Goal: Information Seeking & Learning: Find specific page/section

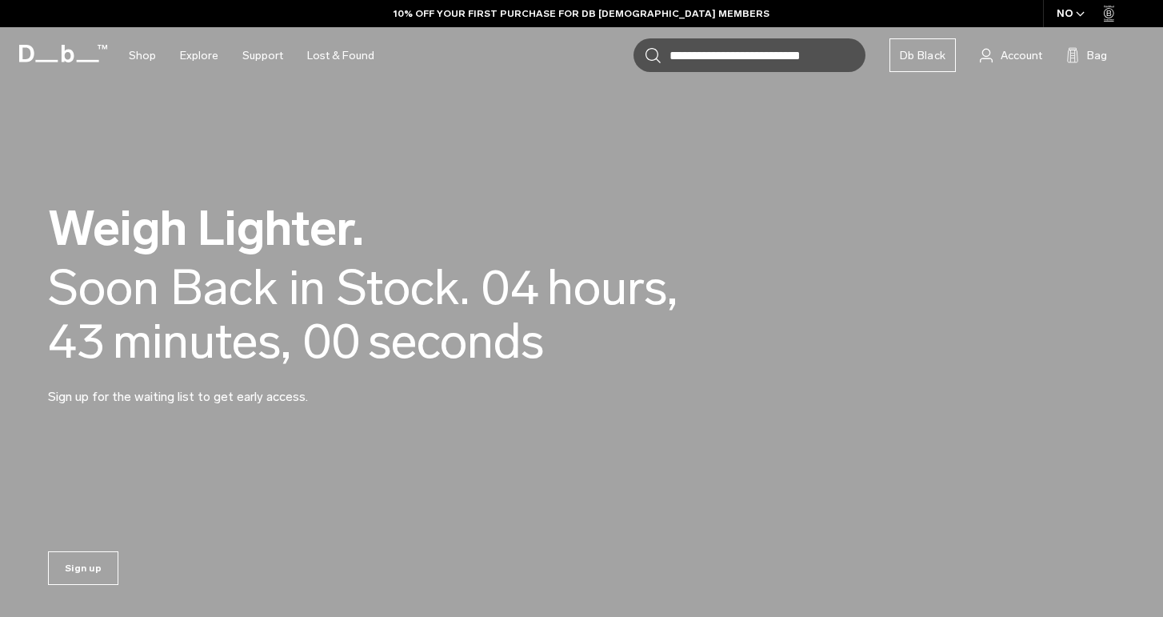
scroll to position [25, 0]
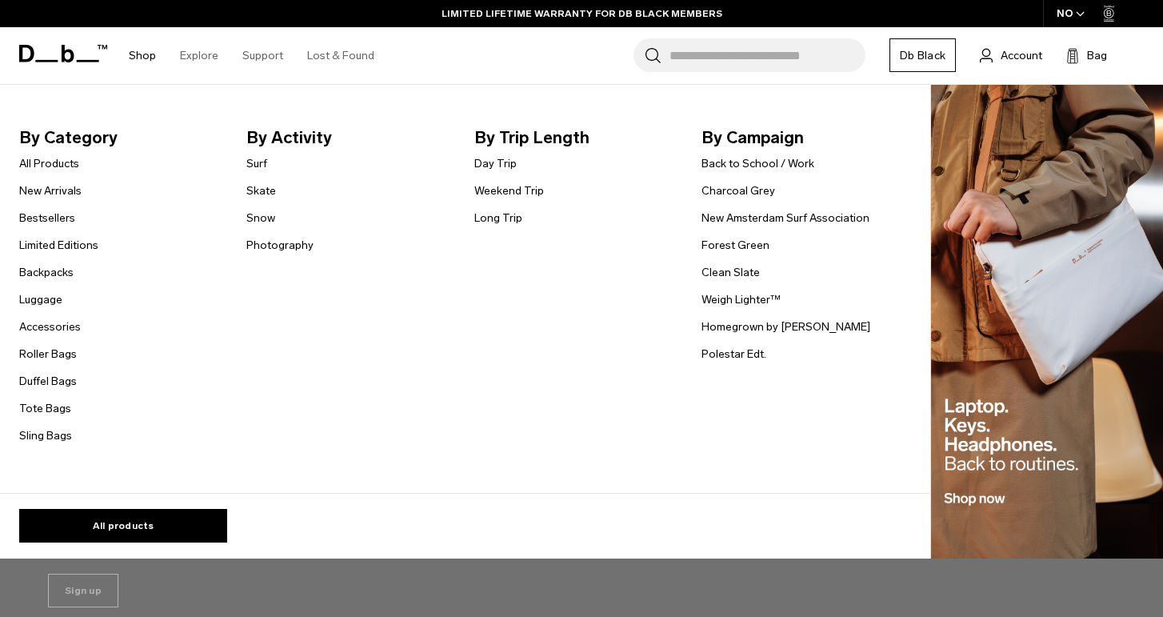
click at [147, 51] on link "Shop" at bounding box center [142, 55] width 27 height 57
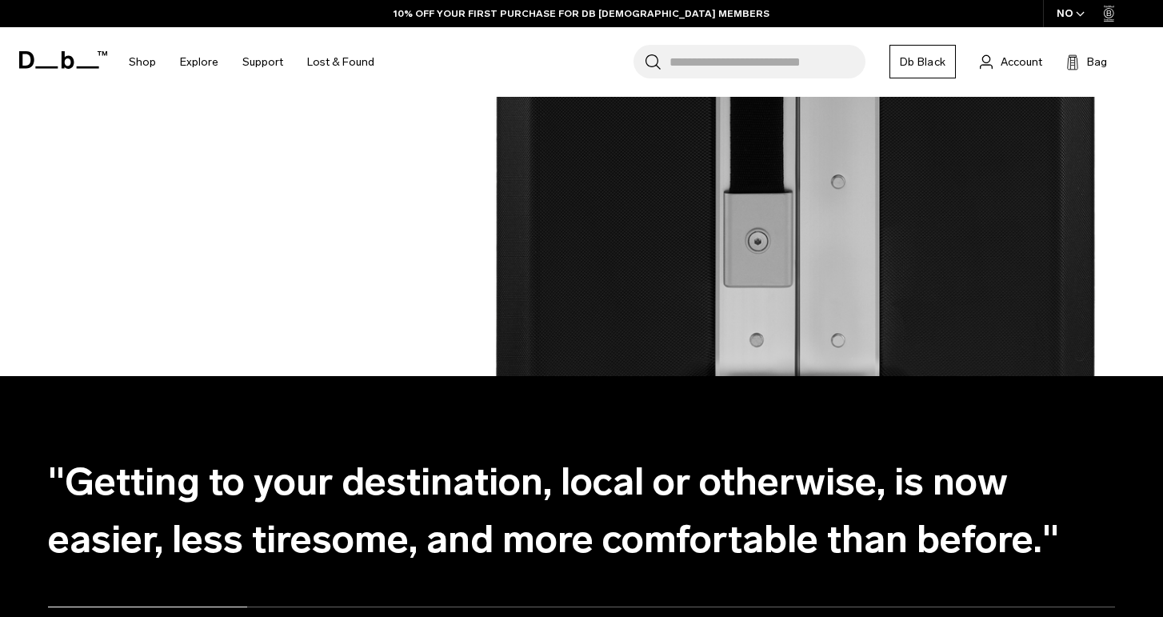
scroll to position [1916, 0]
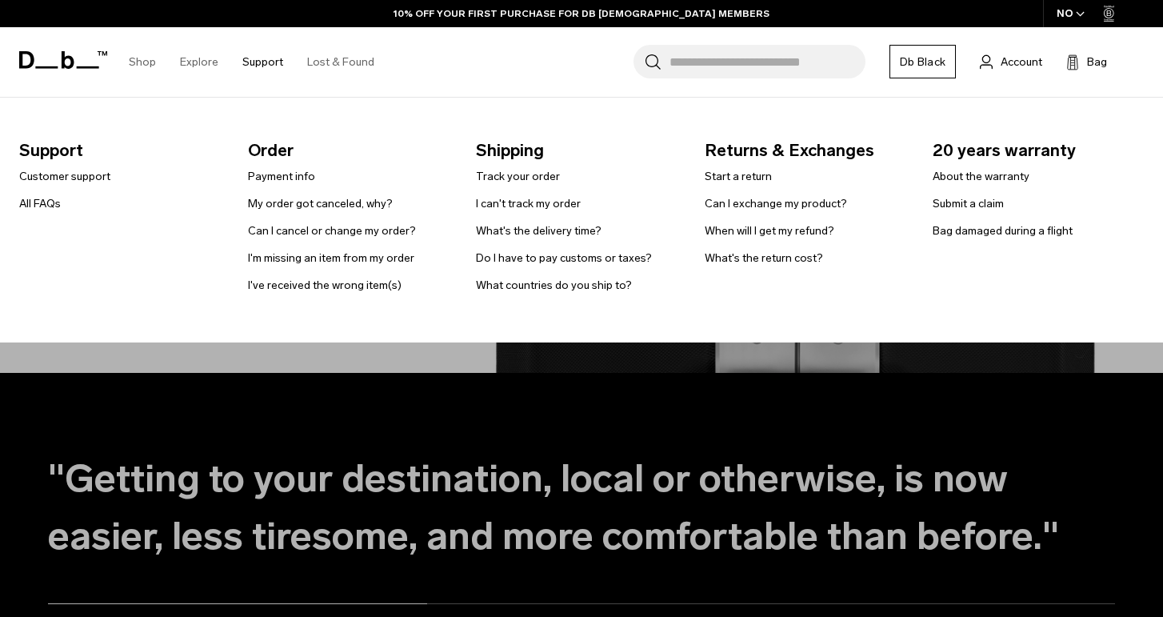
click at [269, 62] on link "Support" at bounding box center [262, 62] width 41 height 57
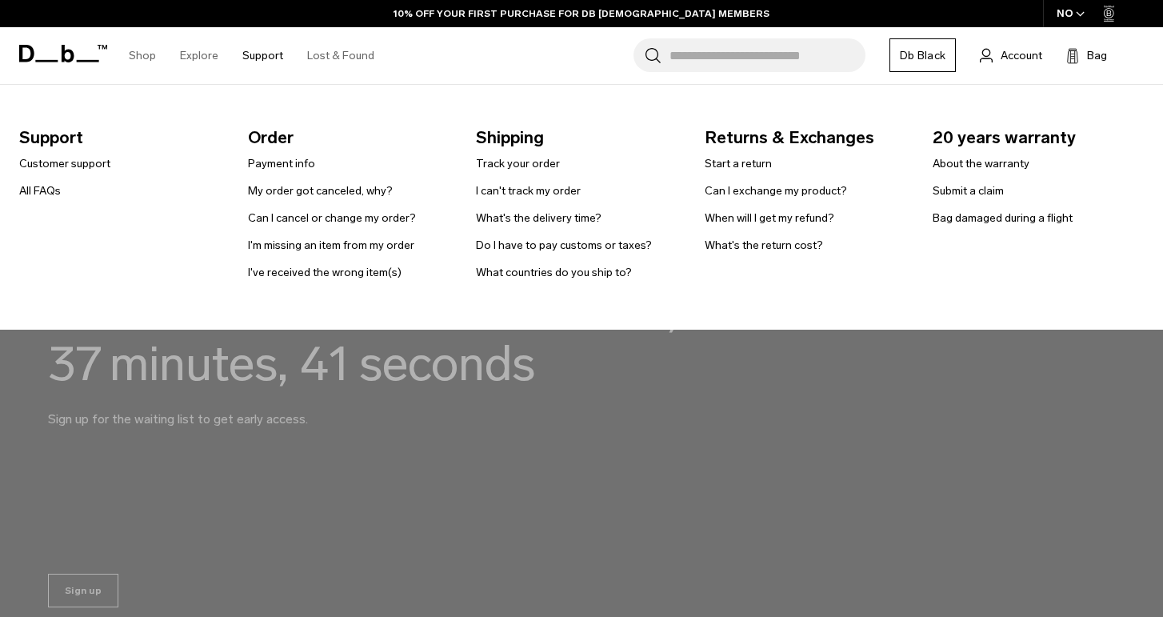
click at [263, 54] on link "Support" at bounding box center [262, 55] width 41 height 57
click at [284, 163] on link "Payment info" at bounding box center [281, 163] width 67 height 17
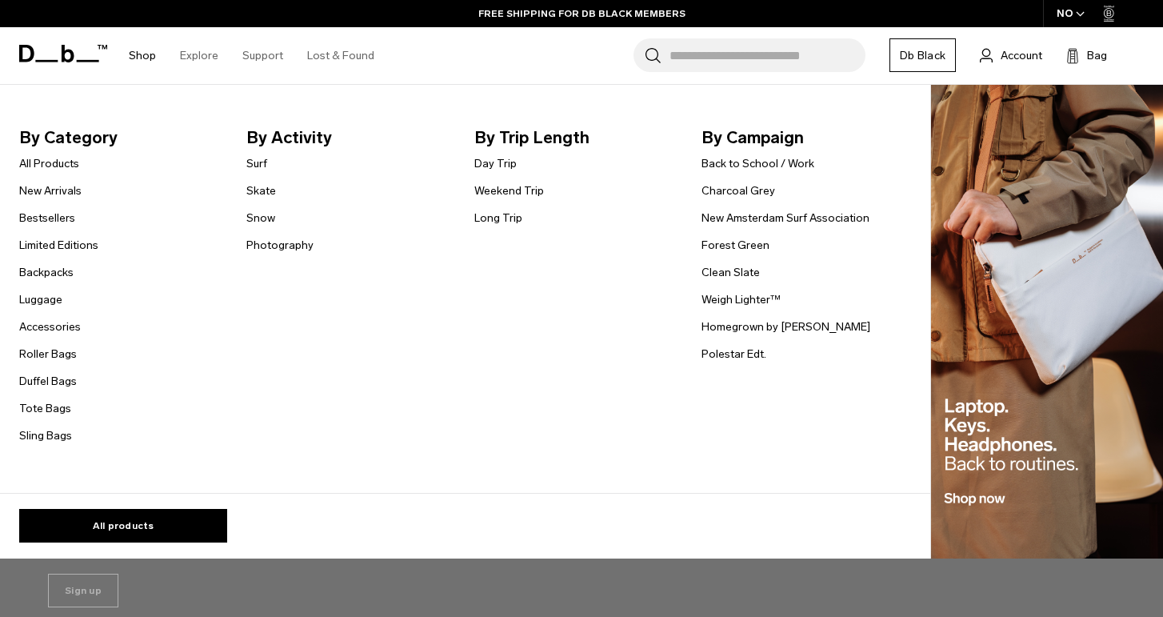
click at [146, 58] on link "Shop" at bounding box center [142, 55] width 27 height 57
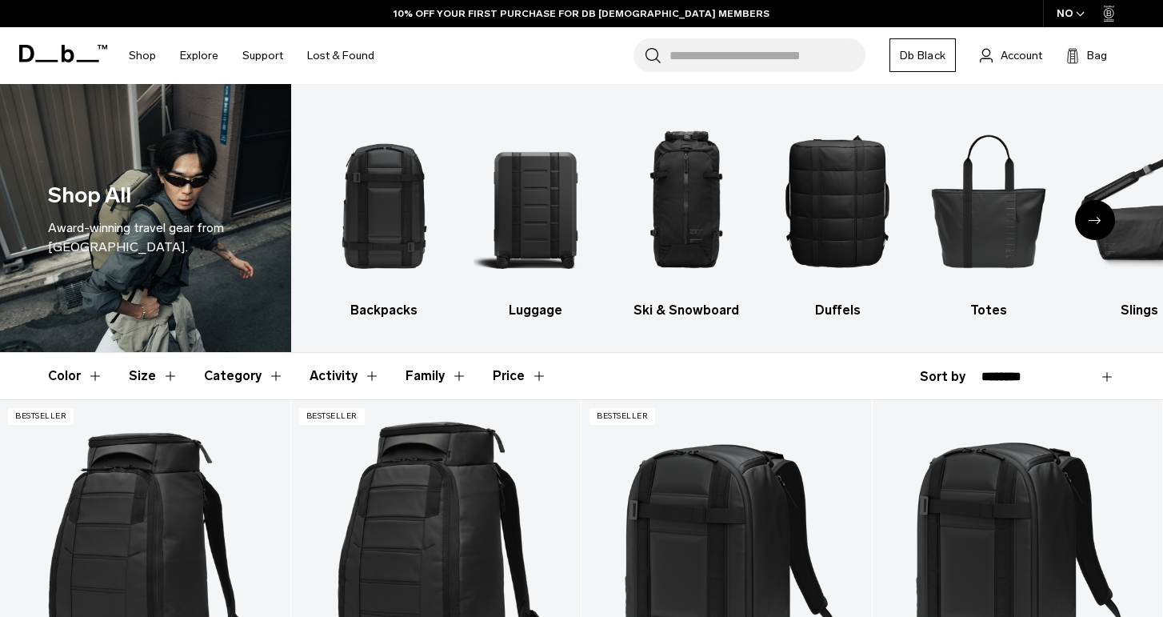
click at [58, 54] on icon at bounding box center [63, 54] width 88 height 18
